Goal: Share content: Share content

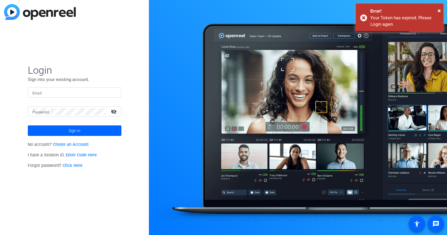
click at [71, 93] on input "Email" at bounding box center [75, 92] width 84 height 7
type input "[EMAIL_ADDRESS][DOMAIN_NAME]"
click at [61, 116] on div at bounding box center [70, 112] width 74 height 10
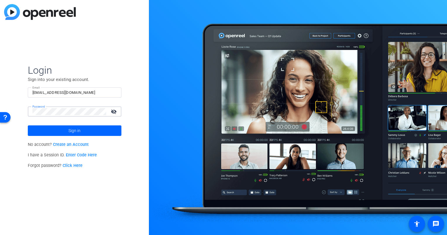
click at [28, 126] on button "Sign in" at bounding box center [75, 131] width 94 height 11
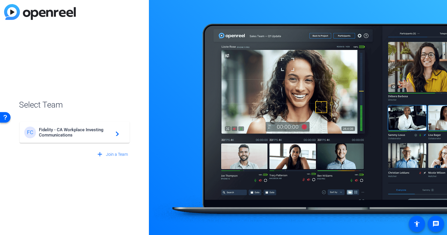
click at [83, 139] on mat-card-content "FC Fidelity - CA Workplace Investing Communications navigate_next" at bounding box center [75, 132] width 110 height 21
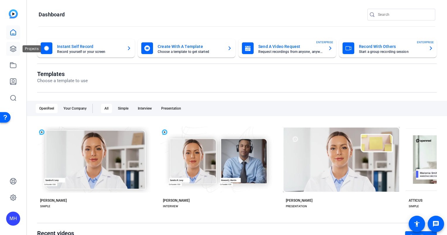
click at [14, 50] on icon at bounding box center [13, 48] width 7 height 7
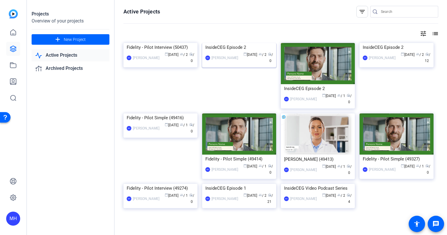
click at [243, 43] on img at bounding box center [239, 43] width 74 height 0
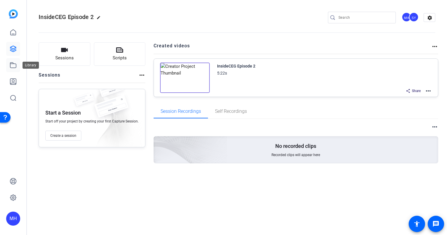
click at [15, 63] on icon at bounding box center [13, 65] width 7 height 7
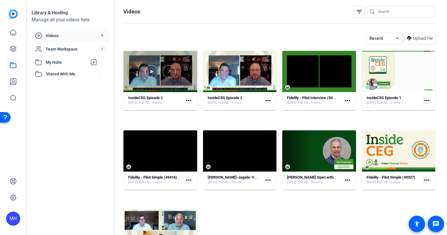
click at [176, 88] on div at bounding box center [161, 71] width 74 height 41
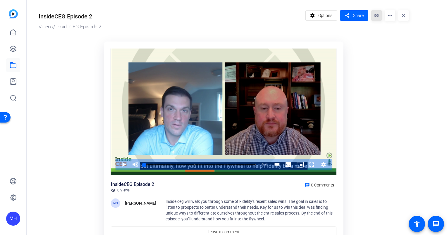
click at [376, 18] on mat-icon "link" at bounding box center [377, 15] width 11 height 11
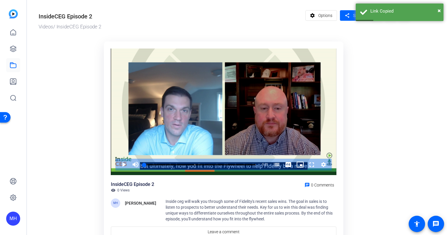
click at [351, 57] on ktd-grid "Video Player is loading. Play Video Play Mute Current Time 0:00 / Duration 5:21…" at bounding box center [224, 143] width 370 height 211
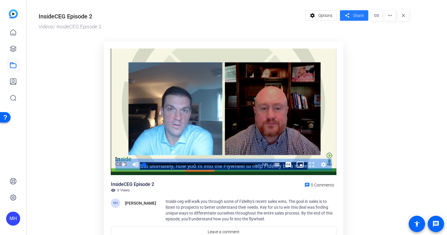
click at [355, 16] on span "Share" at bounding box center [358, 16] width 11 height 6
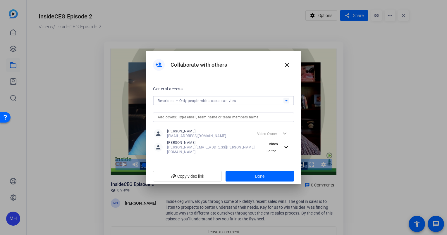
click at [185, 103] on span "Restricted – Only people with access can view" at bounding box center [197, 101] width 79 height 4
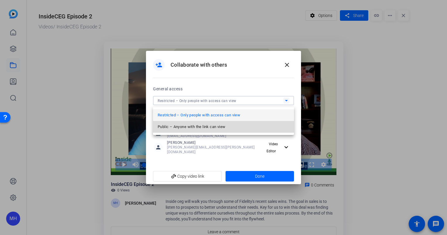
click at [199, 132] on mat-option "Public – Anyone with the link can view" at bounding box center [223, 127] width 141 height 12
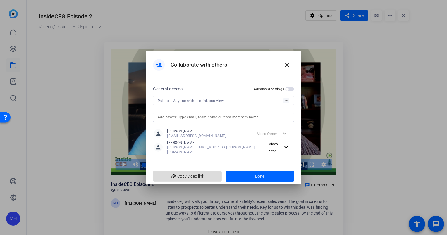
click at [207, 179] on span "add_link Copy video link" at bounding box center [187, 176] width 59 height 11
